Goal: Browse casually

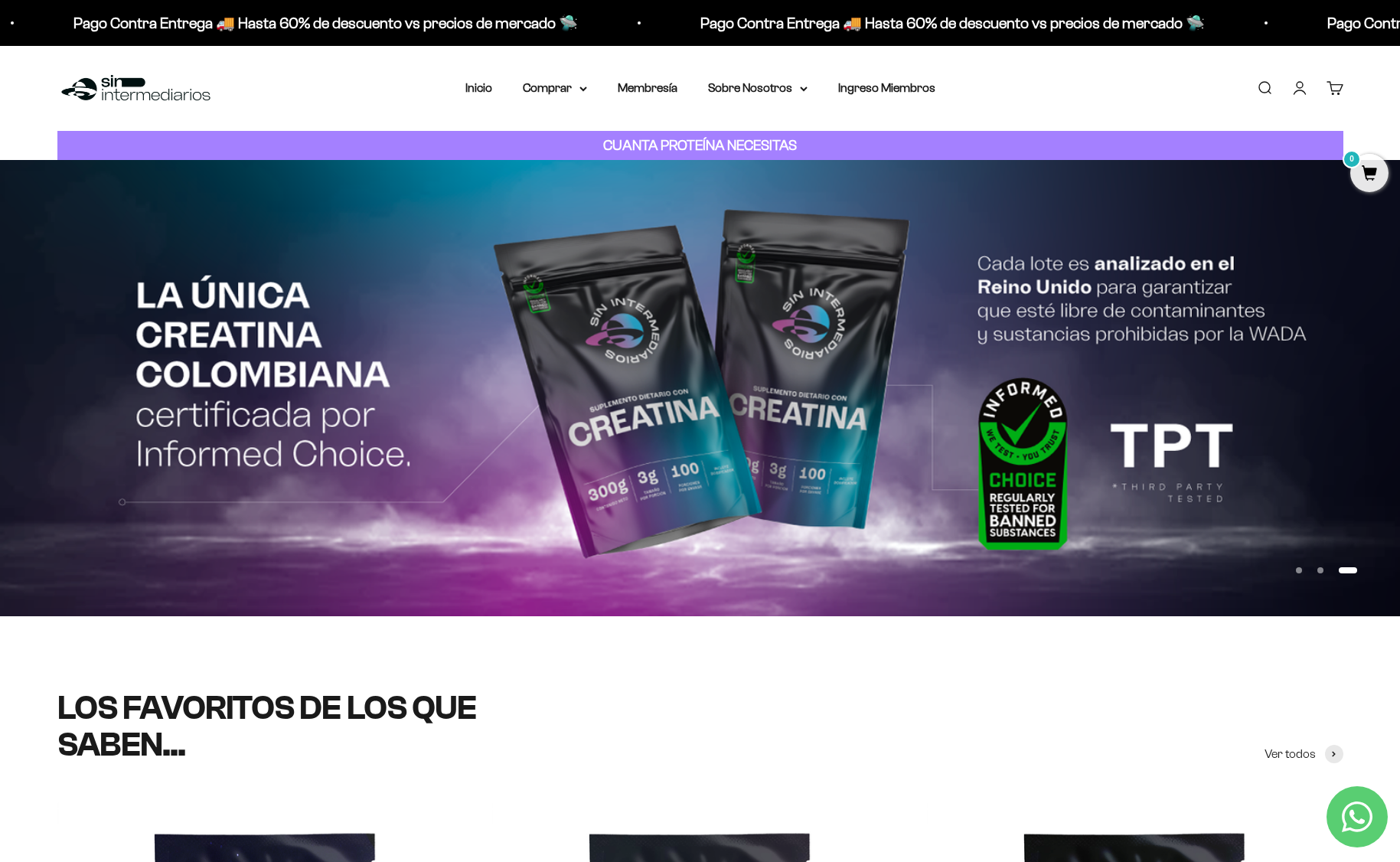
click at [1296, 571] on button "Ir al artículo 1" at bounding box center [1299, 570] width 6 height 6
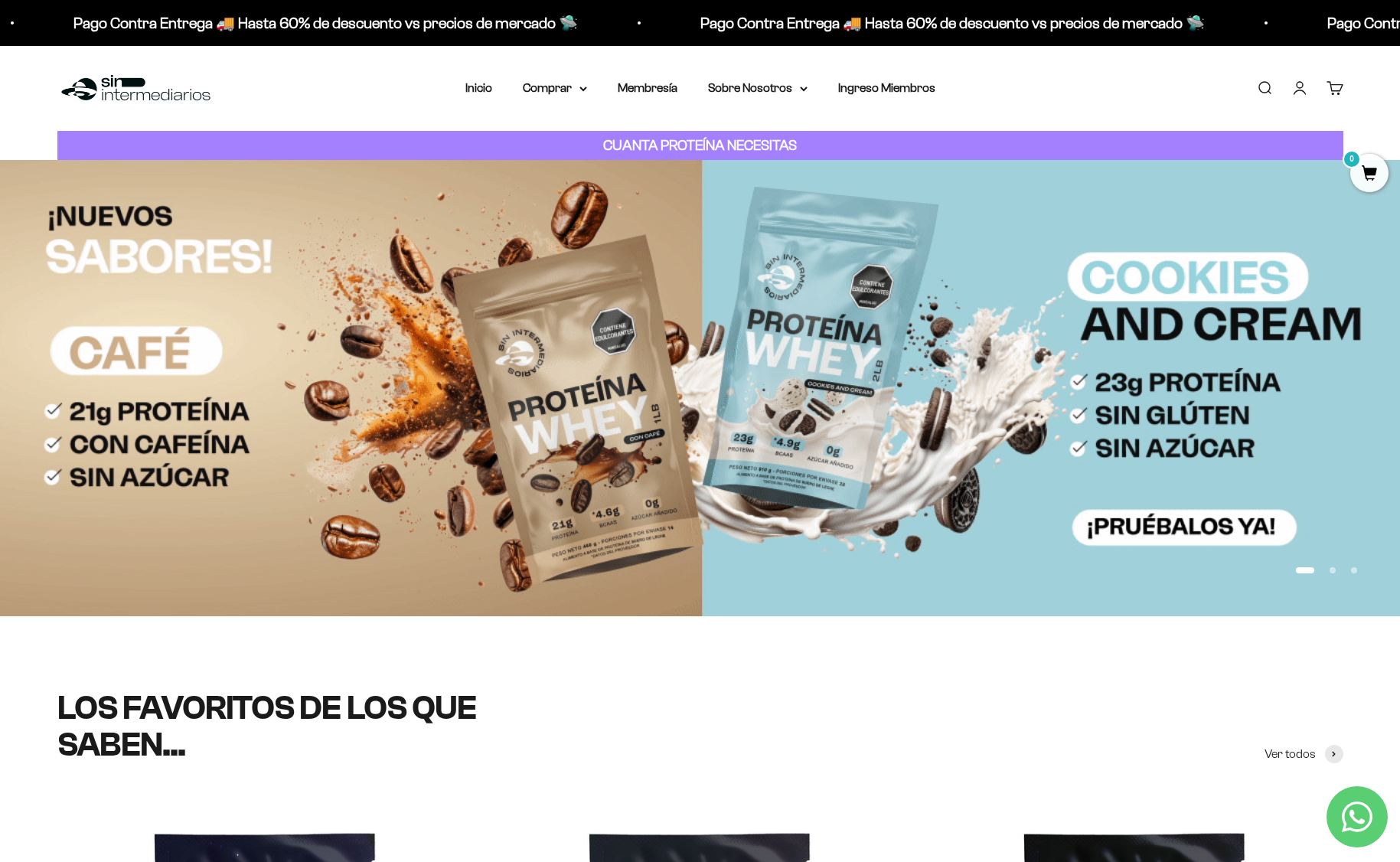
click at [1296, 571] on button "Ir al artículo 1" at bounding box center [1305, 570] width 18 height 6
click at [1330, 571] on button "Ir al artículo 2" at bounding box center [1332, 570] width 6 height 6
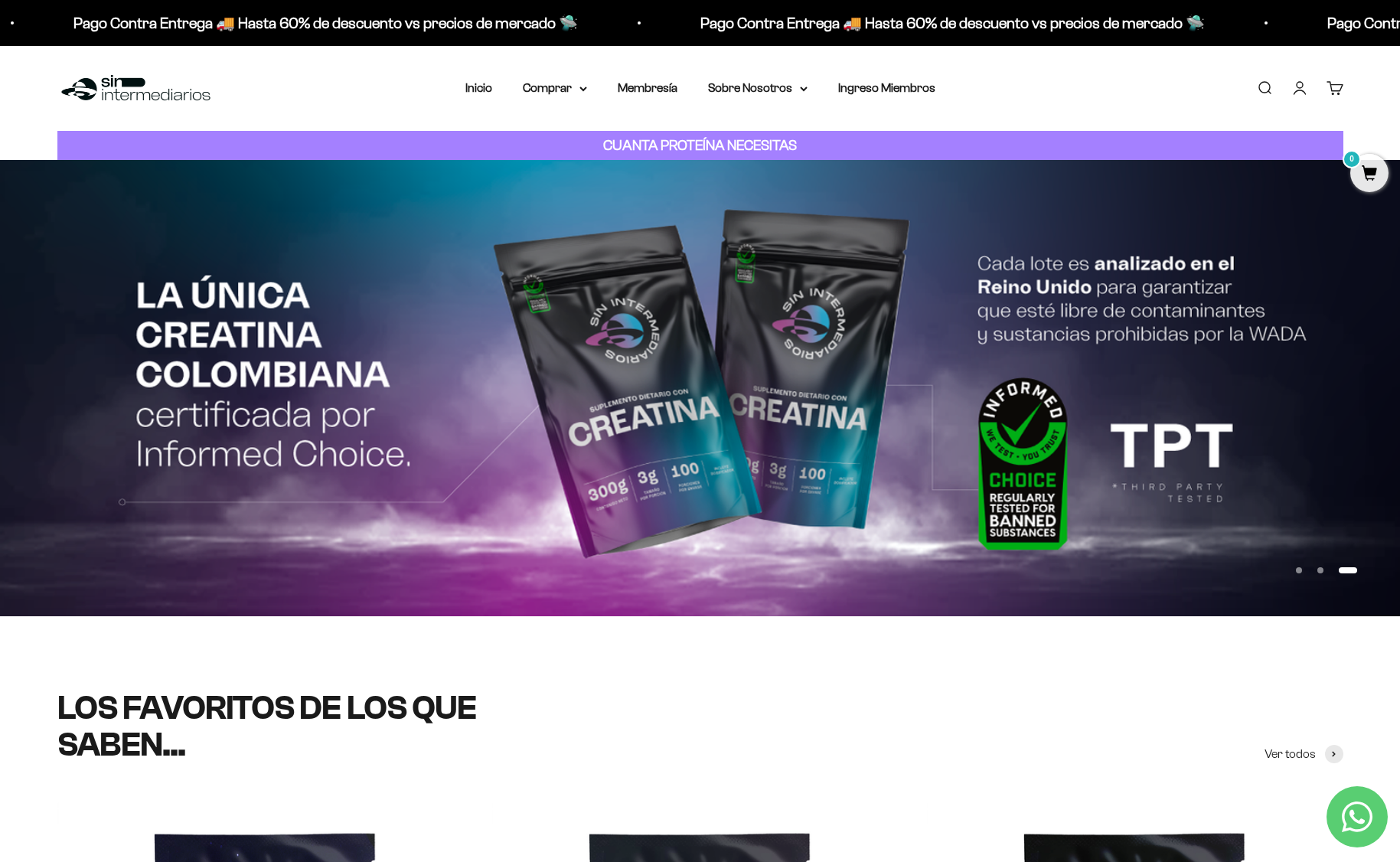
click at [1318, 568] on button "Ir al artículo 2" at bounding box center [1320, 570] width 6 height 6
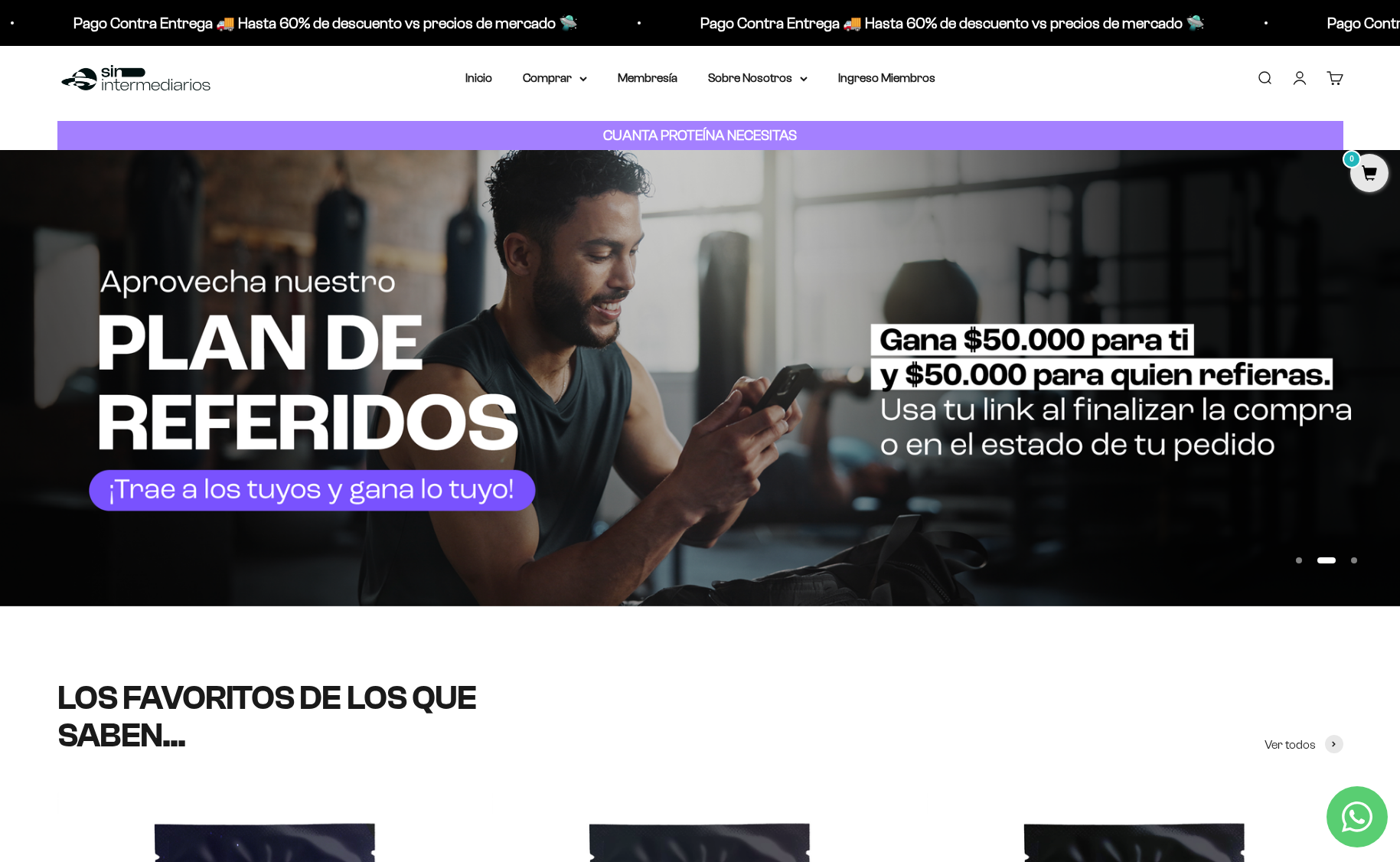
scroll to position [11, 0]
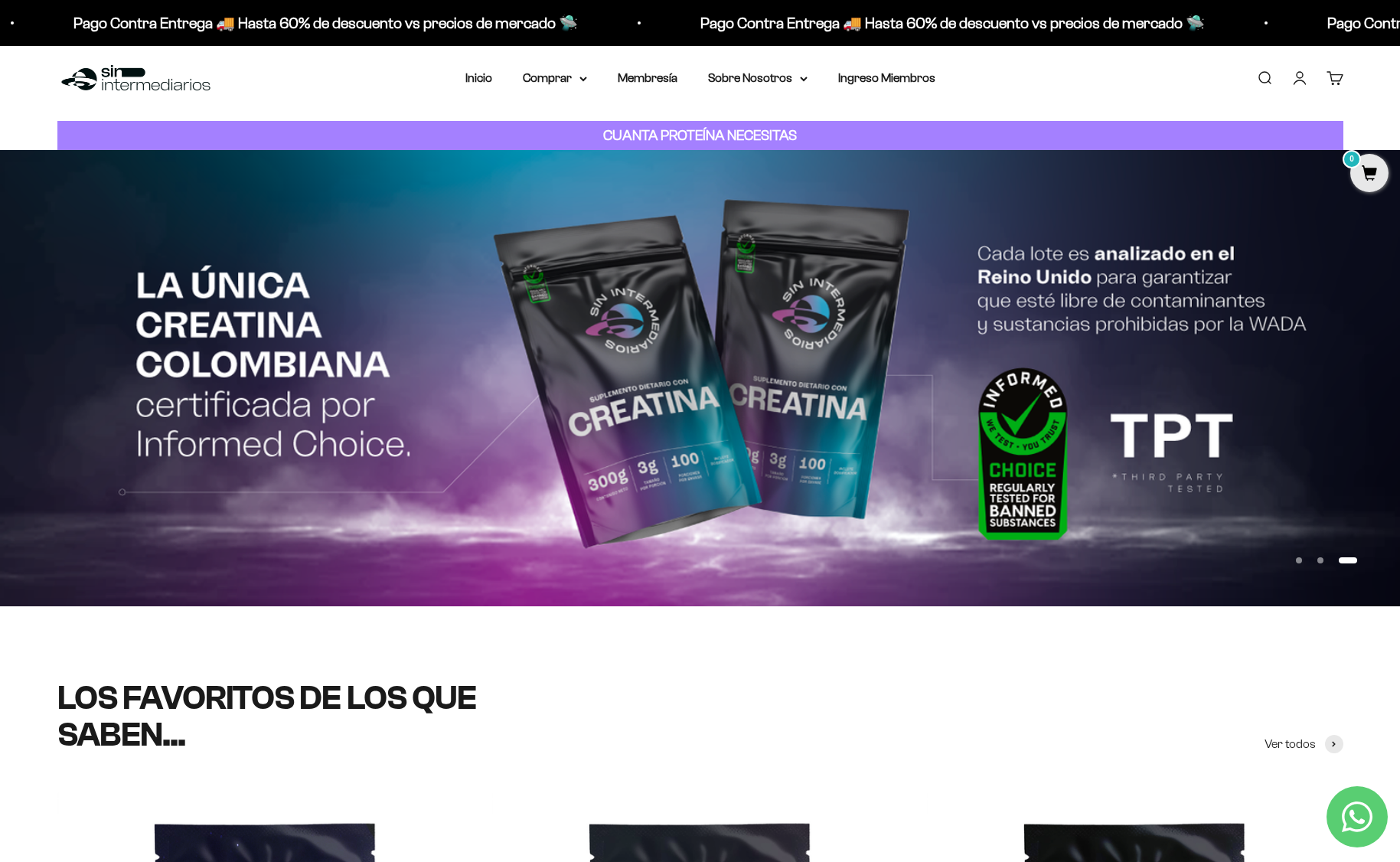
click at [1300, 562] on button "Ir al artículo 1" at bounding box center [1299, 560] width 6 height 6
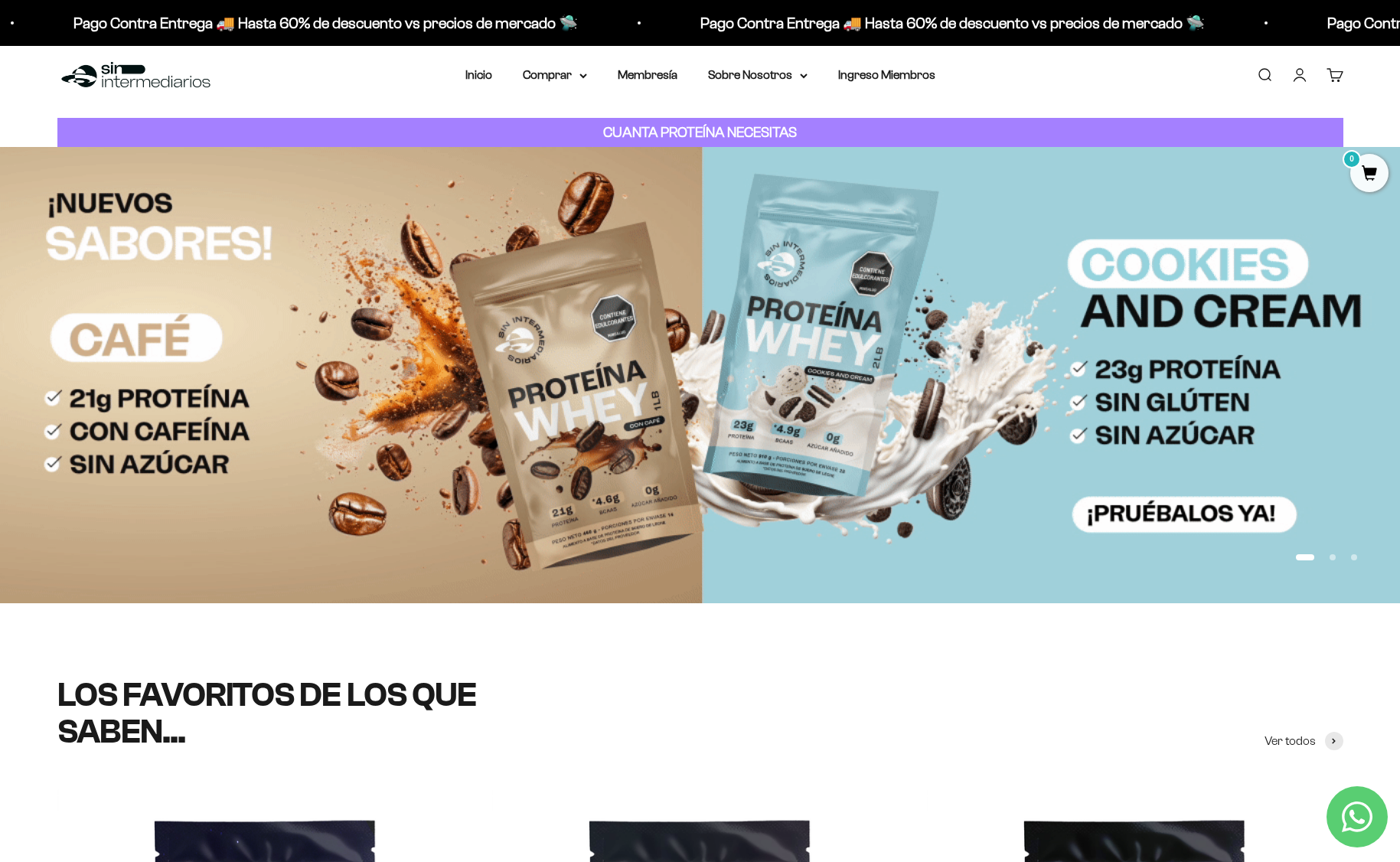
click at [1315, 561] on button "Ir al artículo 1" at bounding box center [1305, 557] width 18 height 6
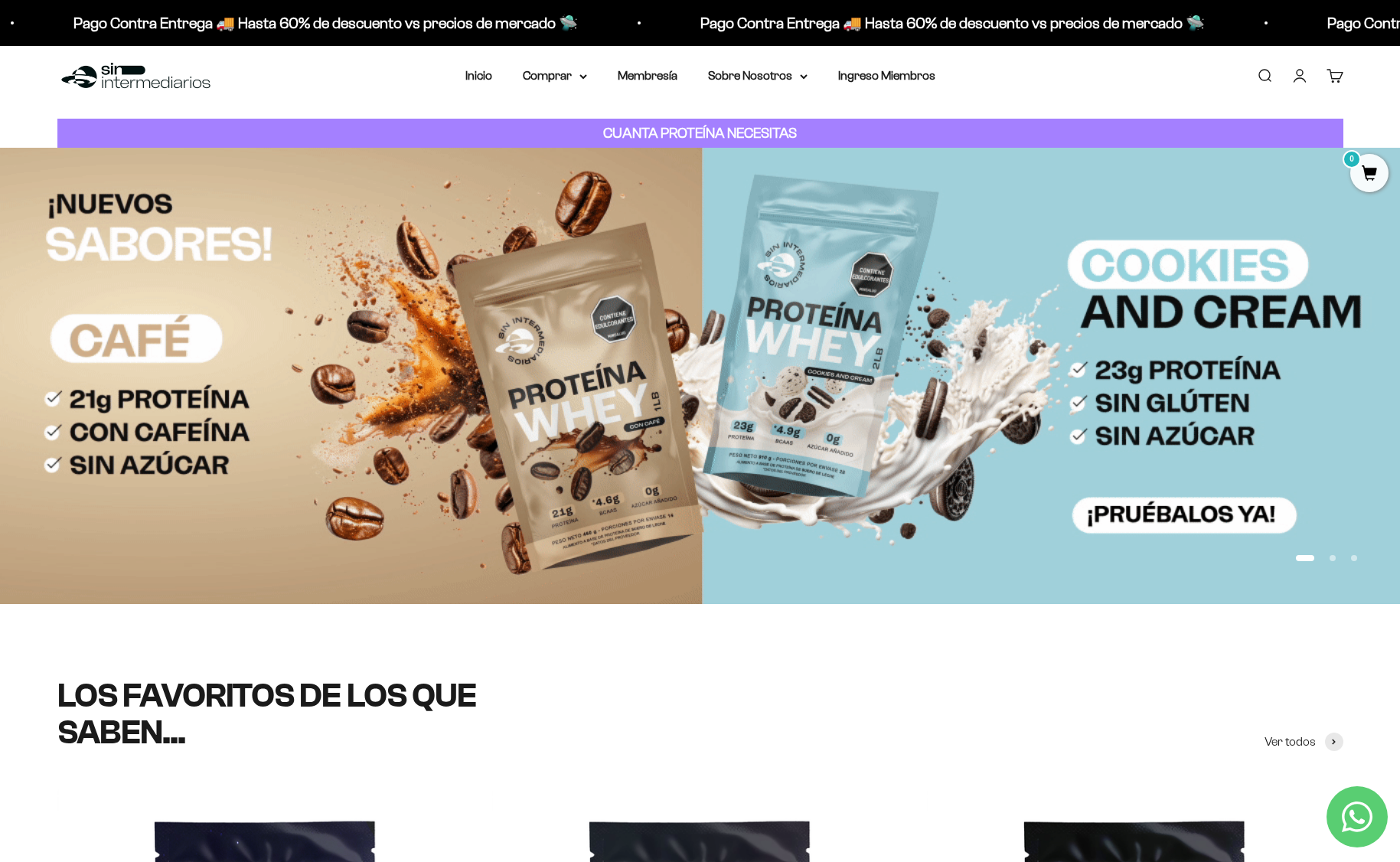
click at [1335, 558] on button "Ir al artículo 2" at bounding box center [1332, 558] width 6 height 6
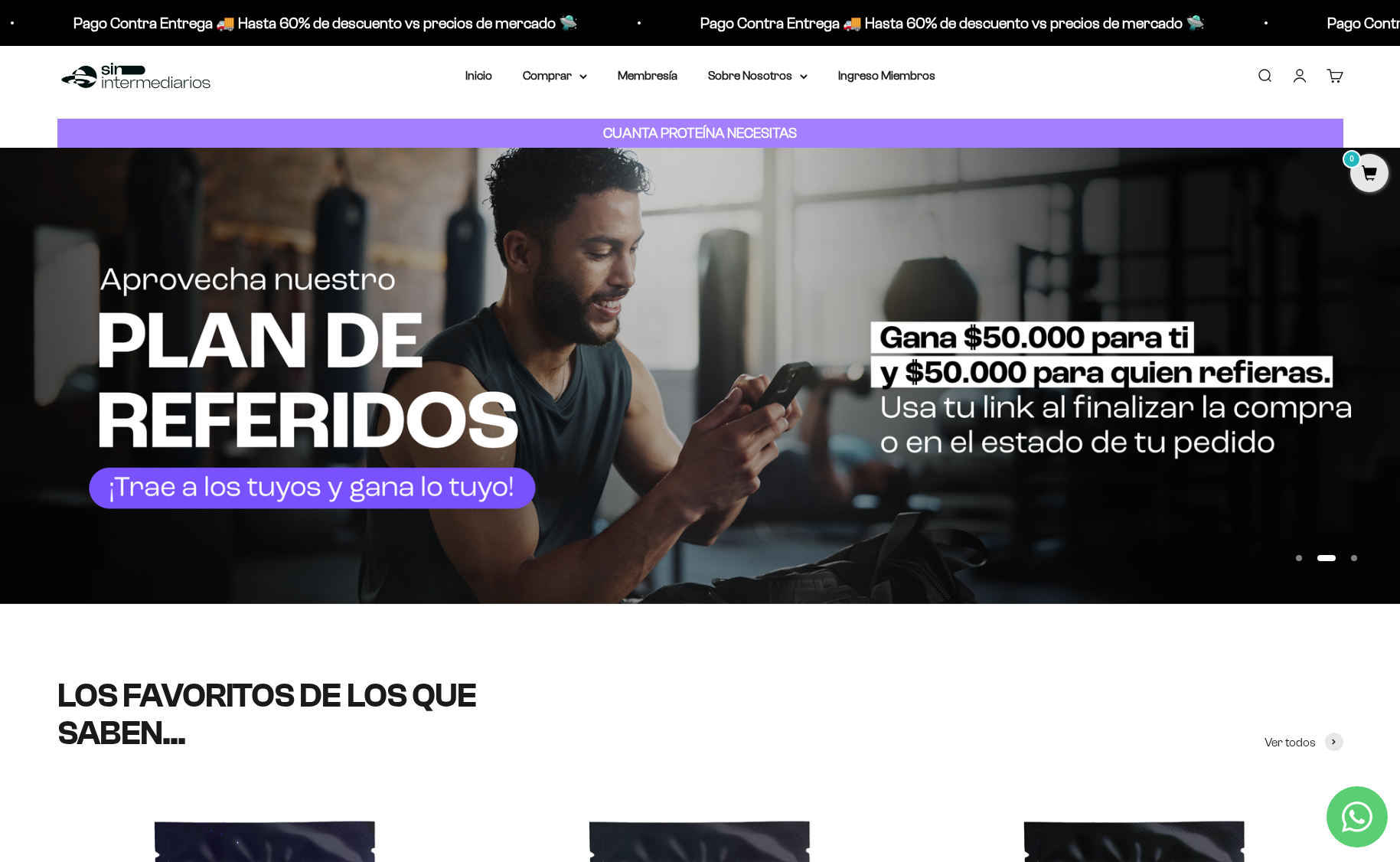
scroll to position [13, 0]
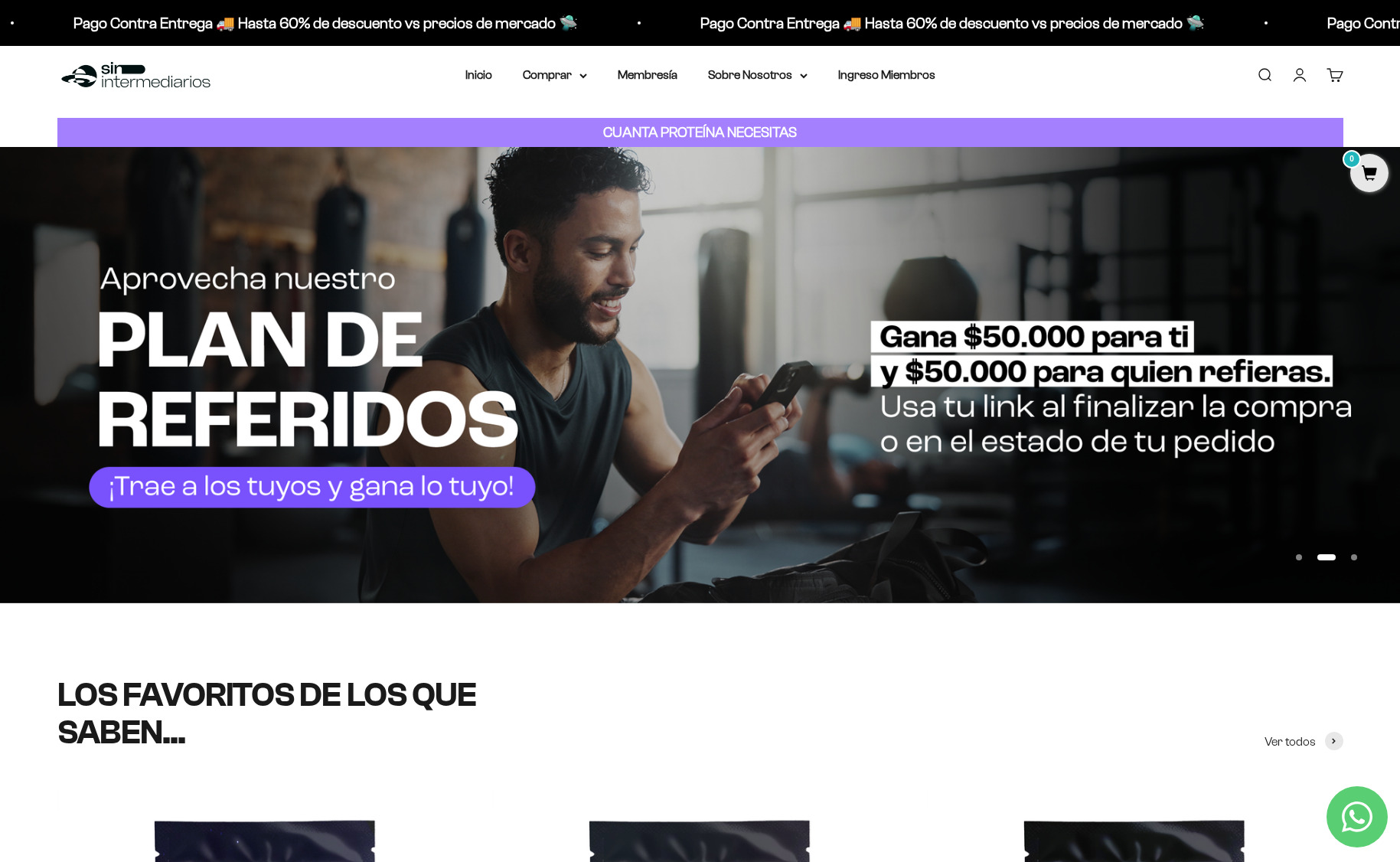
click at [376, 478] on img at bounding box center [700, 375] width 1400 height 457
drag, startPoint x: 312, startPoint y: 495, endPoint x: 323, endPoint y: 478, distance: 20.2
click at [312, 495] on img at bounding box center [700, 375] width 1400 height 457
click at [353, 400] on img at bounding box center [700, 375] width 1400 height 457
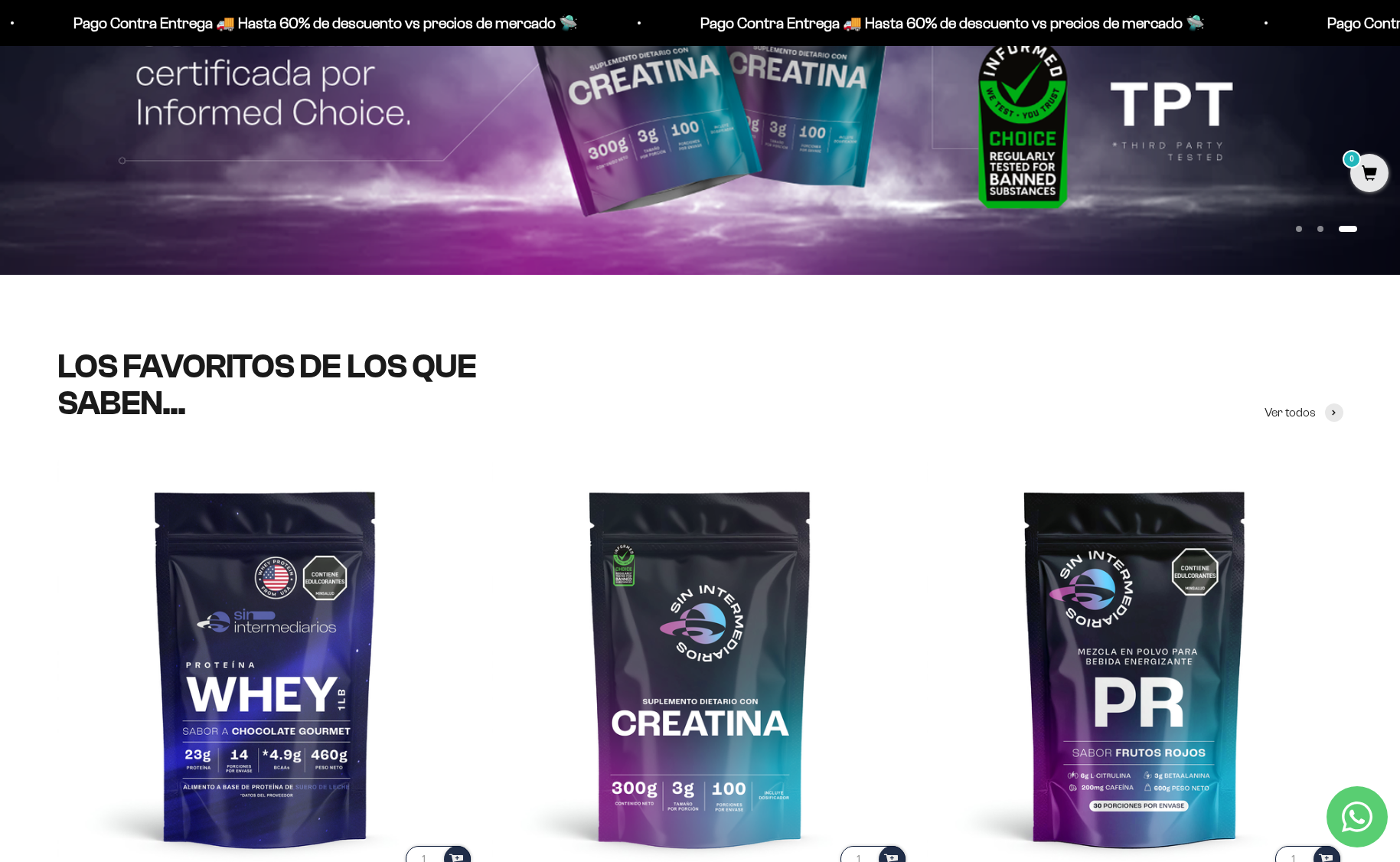
scroll to position [0, 0]
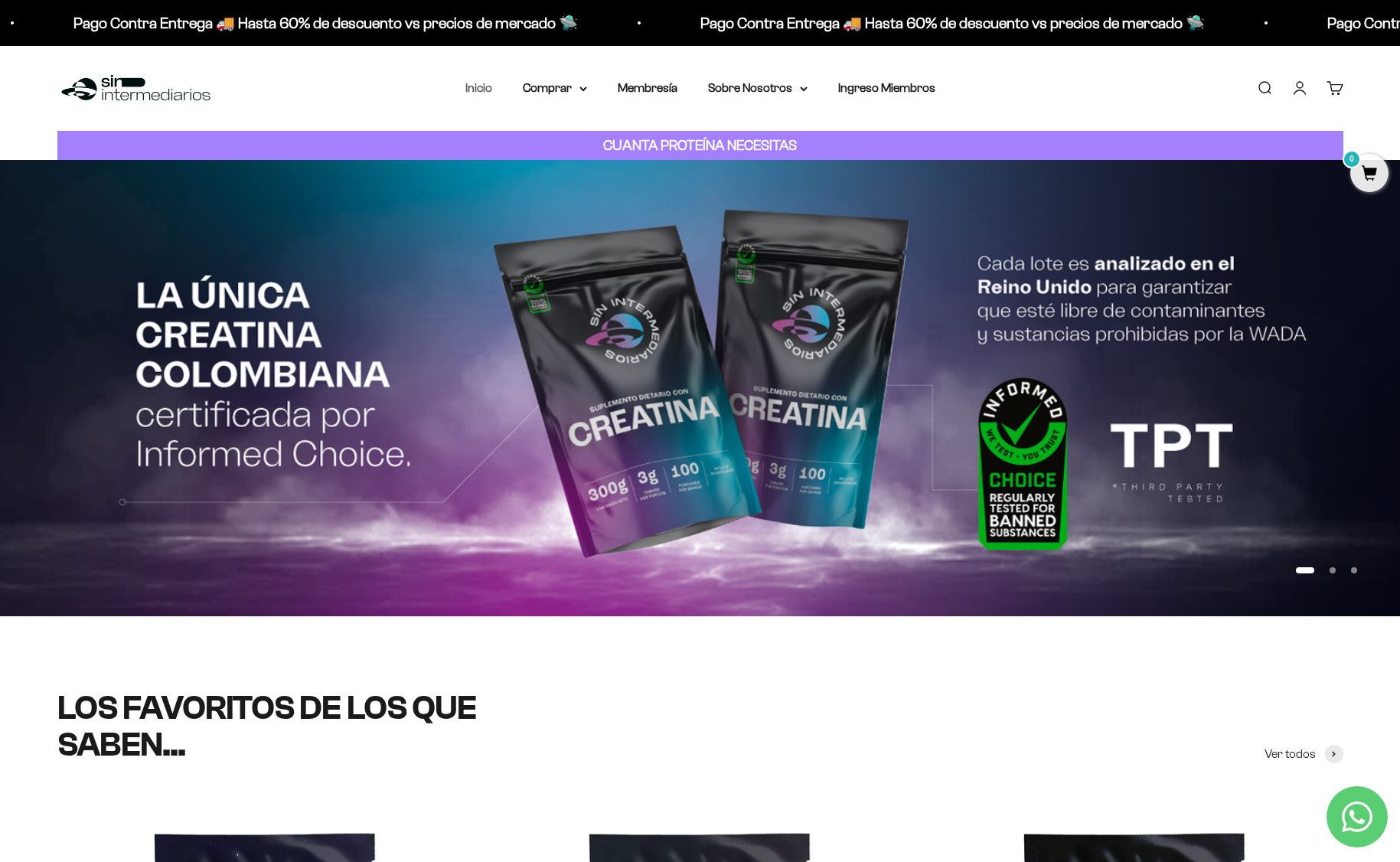
click at [478, 88] on link "Inicio" at bounding box center [478, 88] width 27 height 13
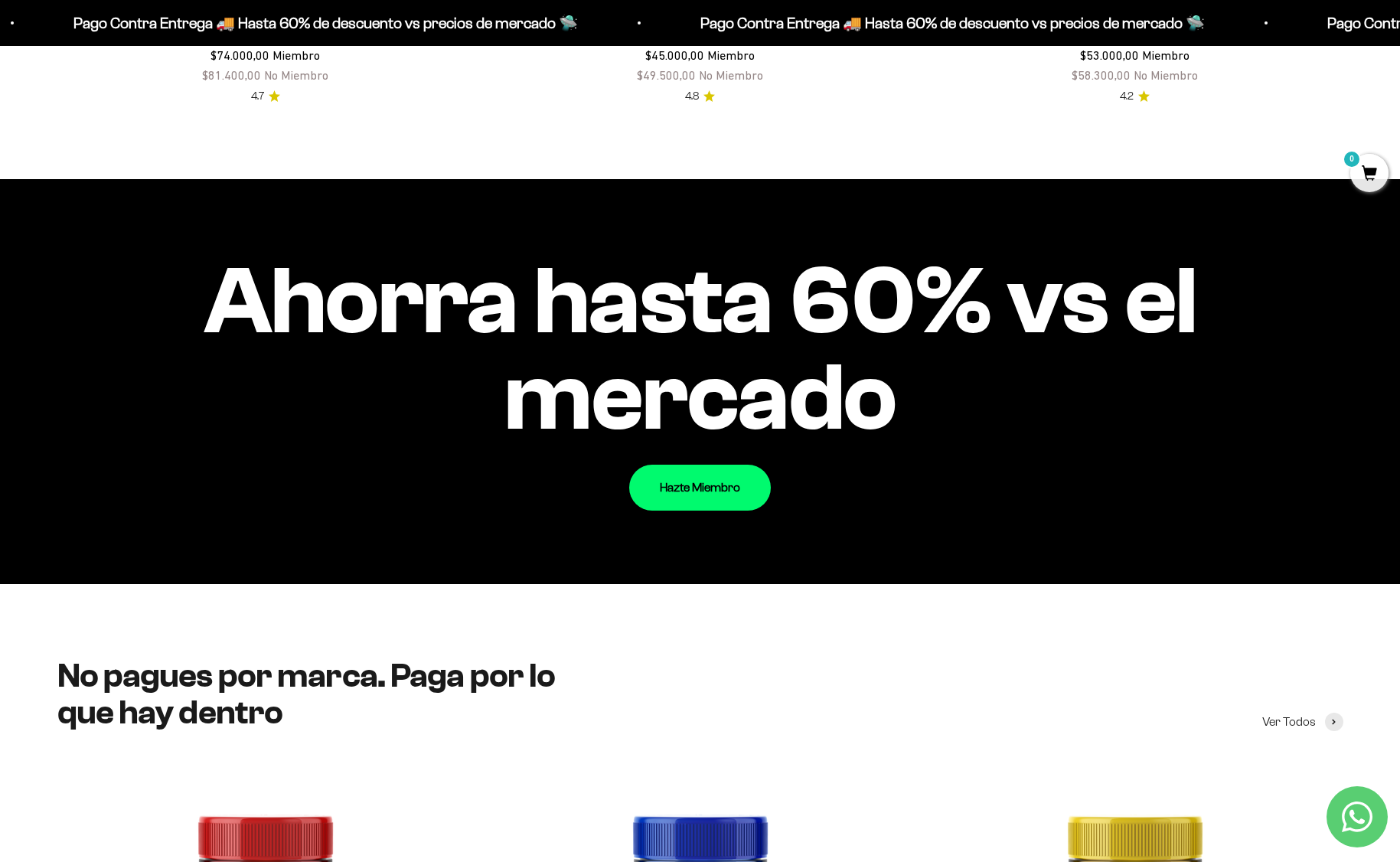
scroll to position [1763, 0]
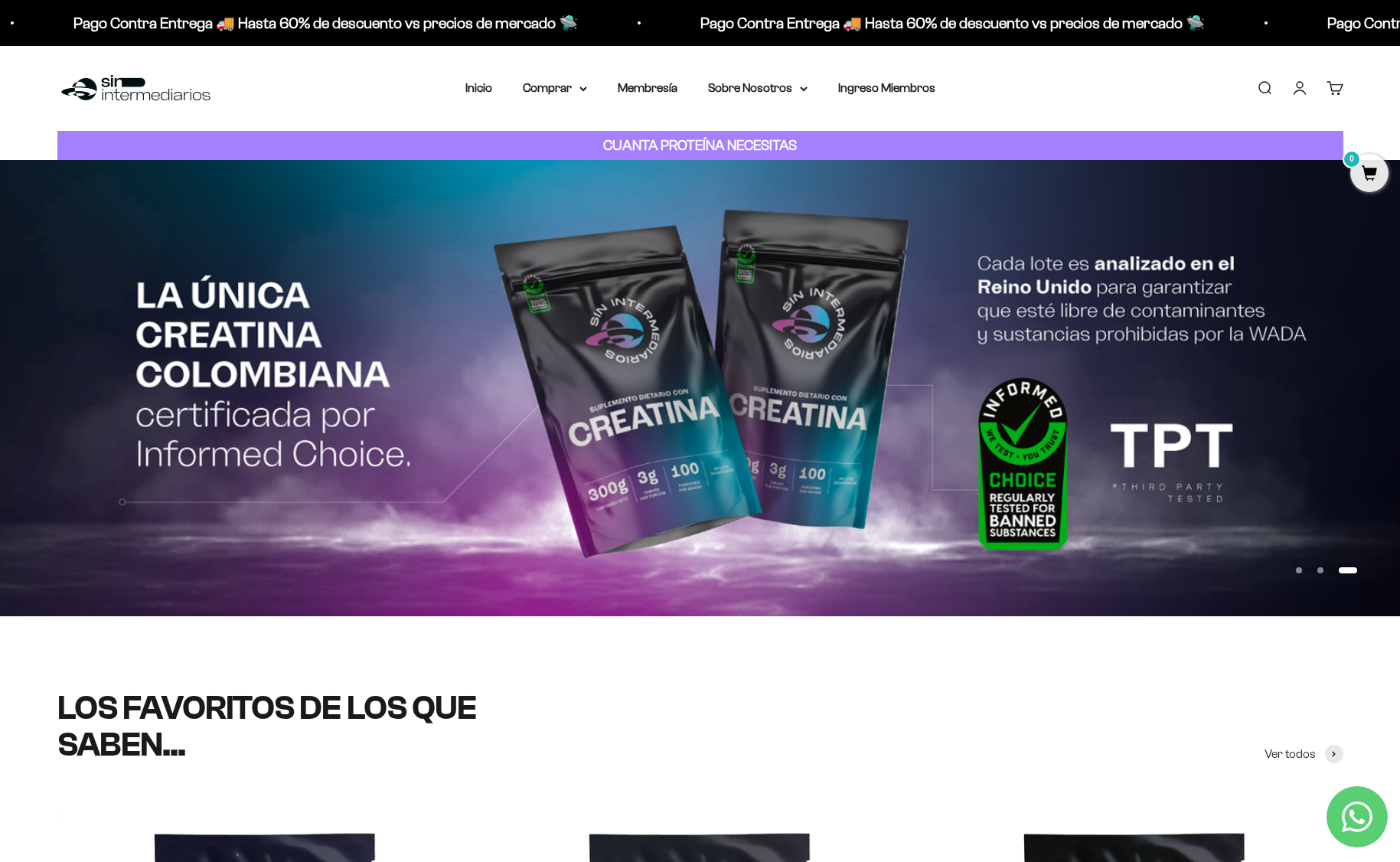
scroll to position [1763, 0]
